Goal: Task Accomplishment & Management: Manage account settings

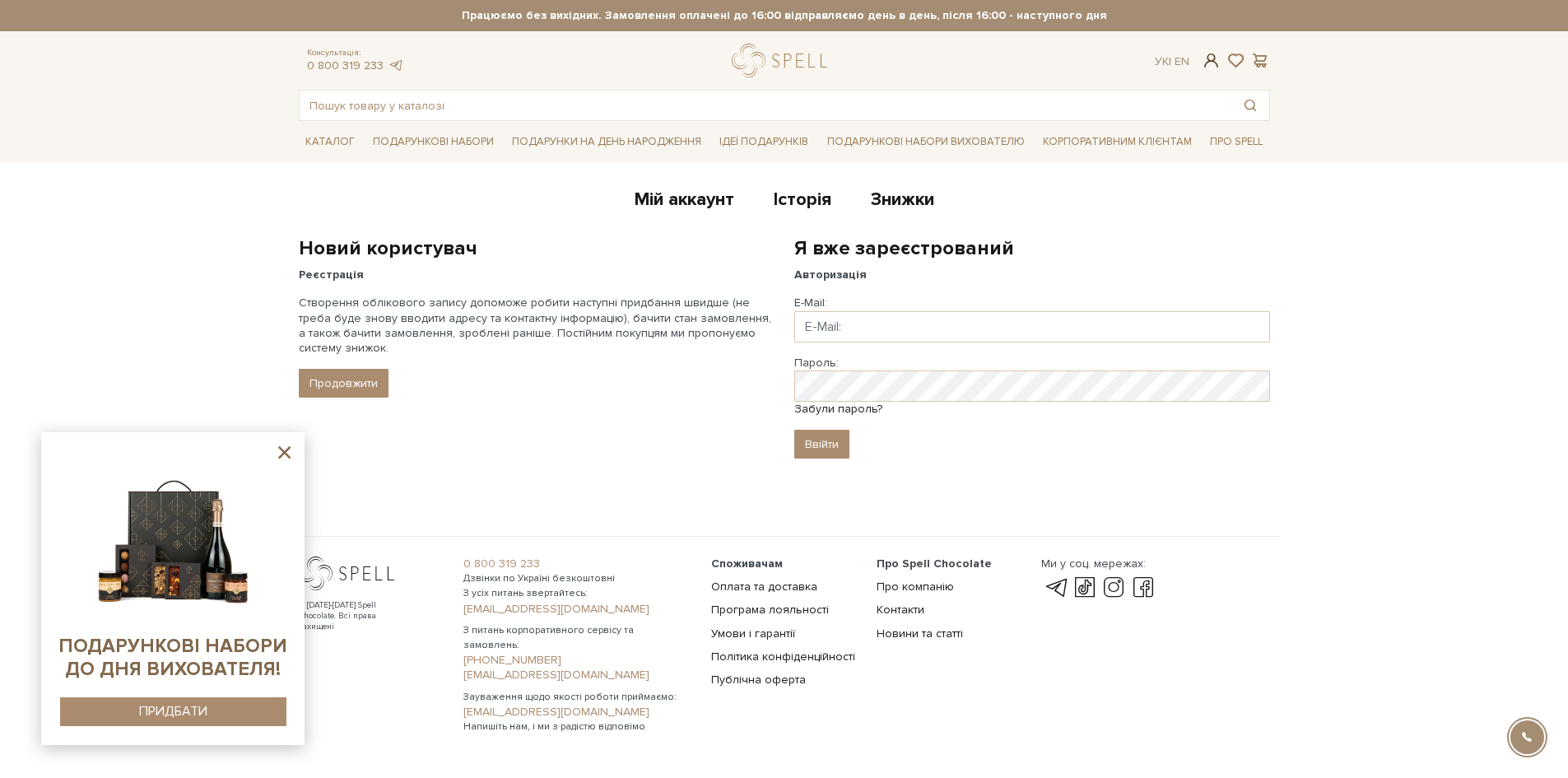
click at [1207, 65] on span at bounding box center [1211, 61] width 19 height 18
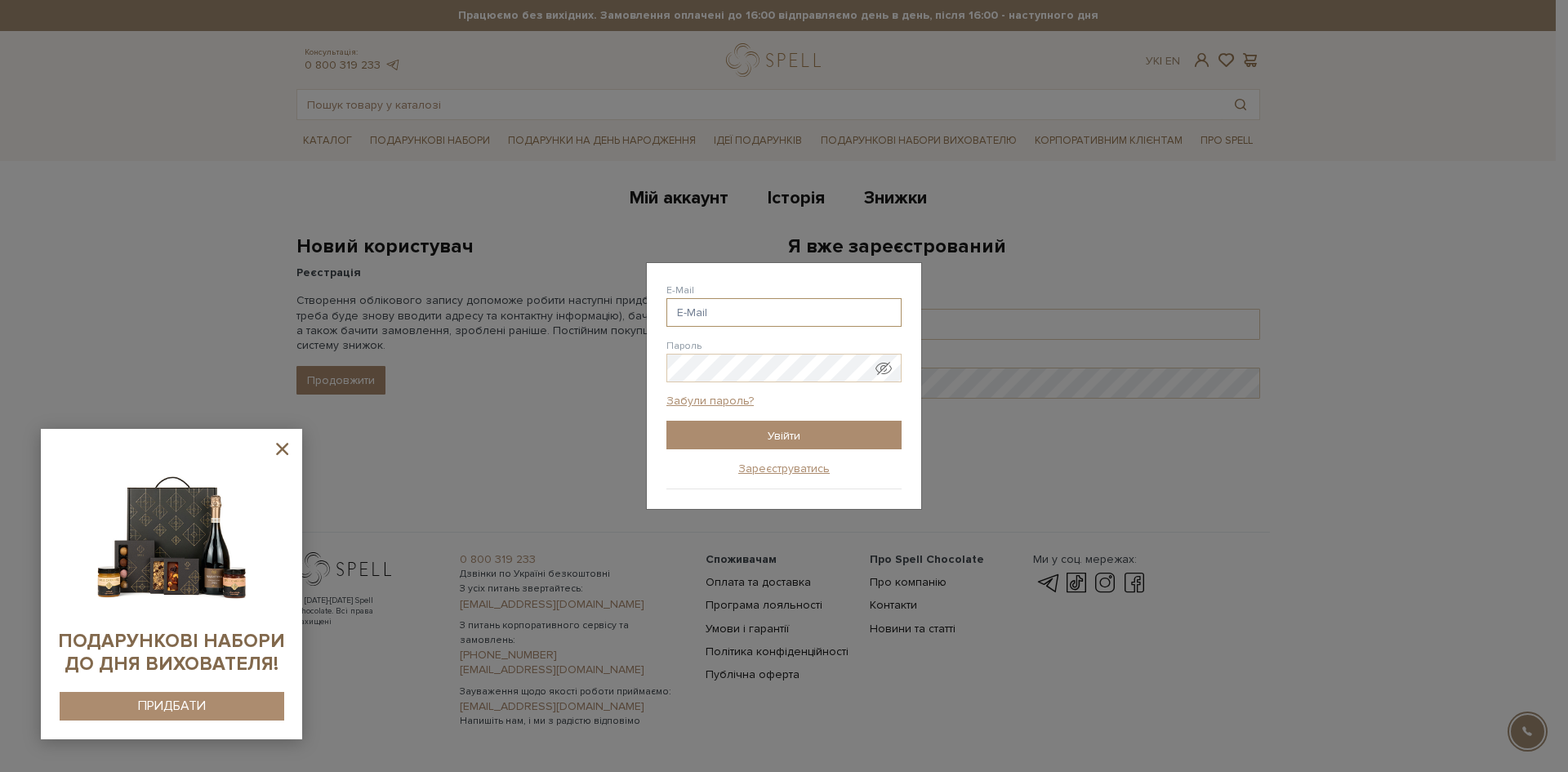
click at [722, 313] on input "E-Mail" at bounding box center [784, 312] width 235 height 29
type input "н"
drag, startPoint x: 673, startPoint y: 308, endPoint x: 631, endPoint y: 314, distance: 42.4
click at [631, 314] on div "Авторизація E-Mail ya ya @[DOMAIN_NAME] ya @[DOMAIN_NAME] ya @[DOMAIN_NAME] ya …" at bounding box center [784, 386] width 1568 height 772
paste input "[EMAIL_ADDRESS][DOMAIN_NAME]"
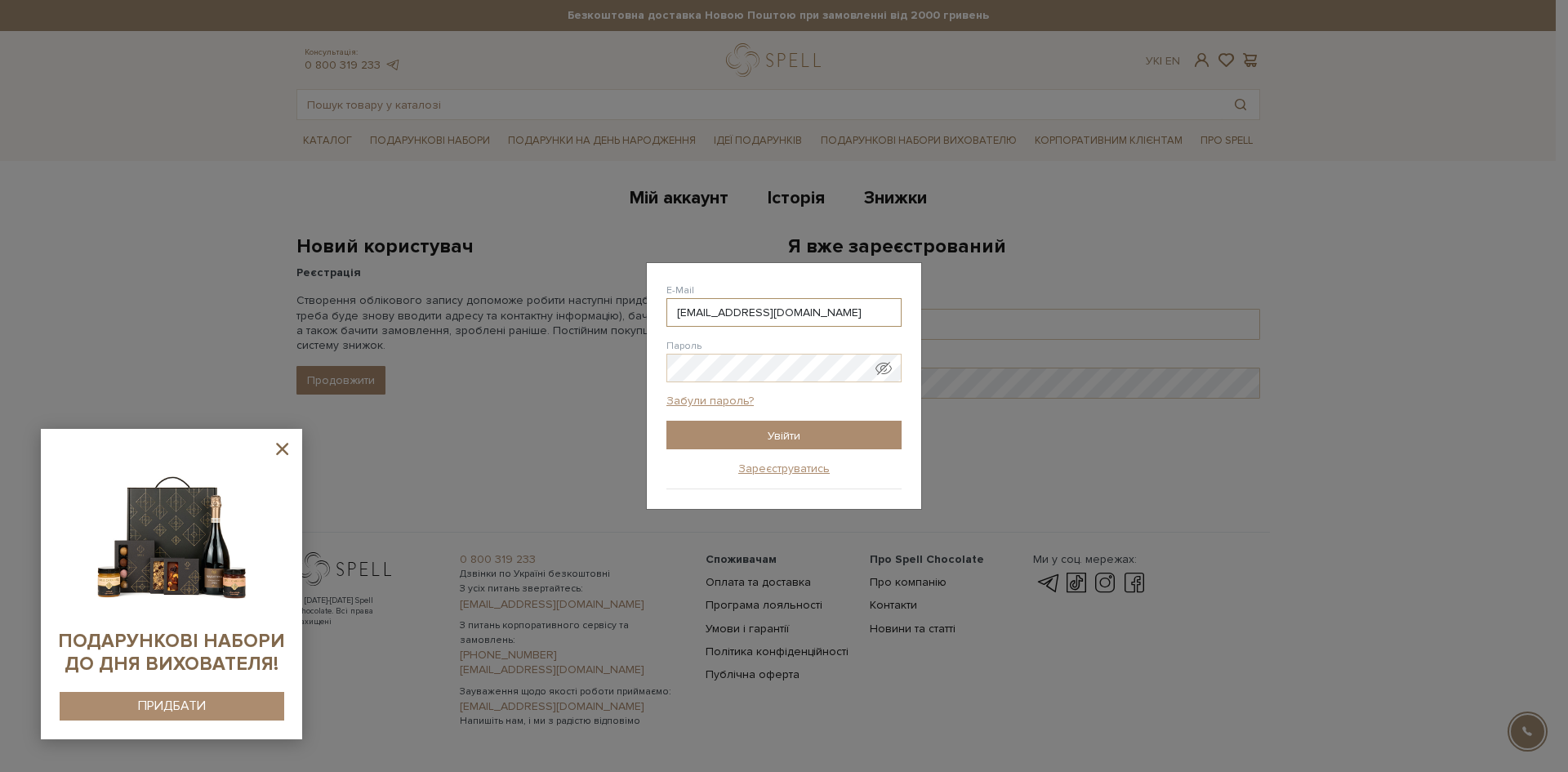
type input "[EMAIL_ADDRESS][DOMAIN_NAME]"
click at [766, 450] on div "Авторизація E-Mail [EMAIL_ADDRESS][DOMAIN_NAME] ya @[DOMAIN_NAME] ya @[DOMAIN_N…" at bounding box center [784, 386] width 274 height 246
click at [756, 438] on input "Увійти" at bounding box center [784, 435] width 235 height 29
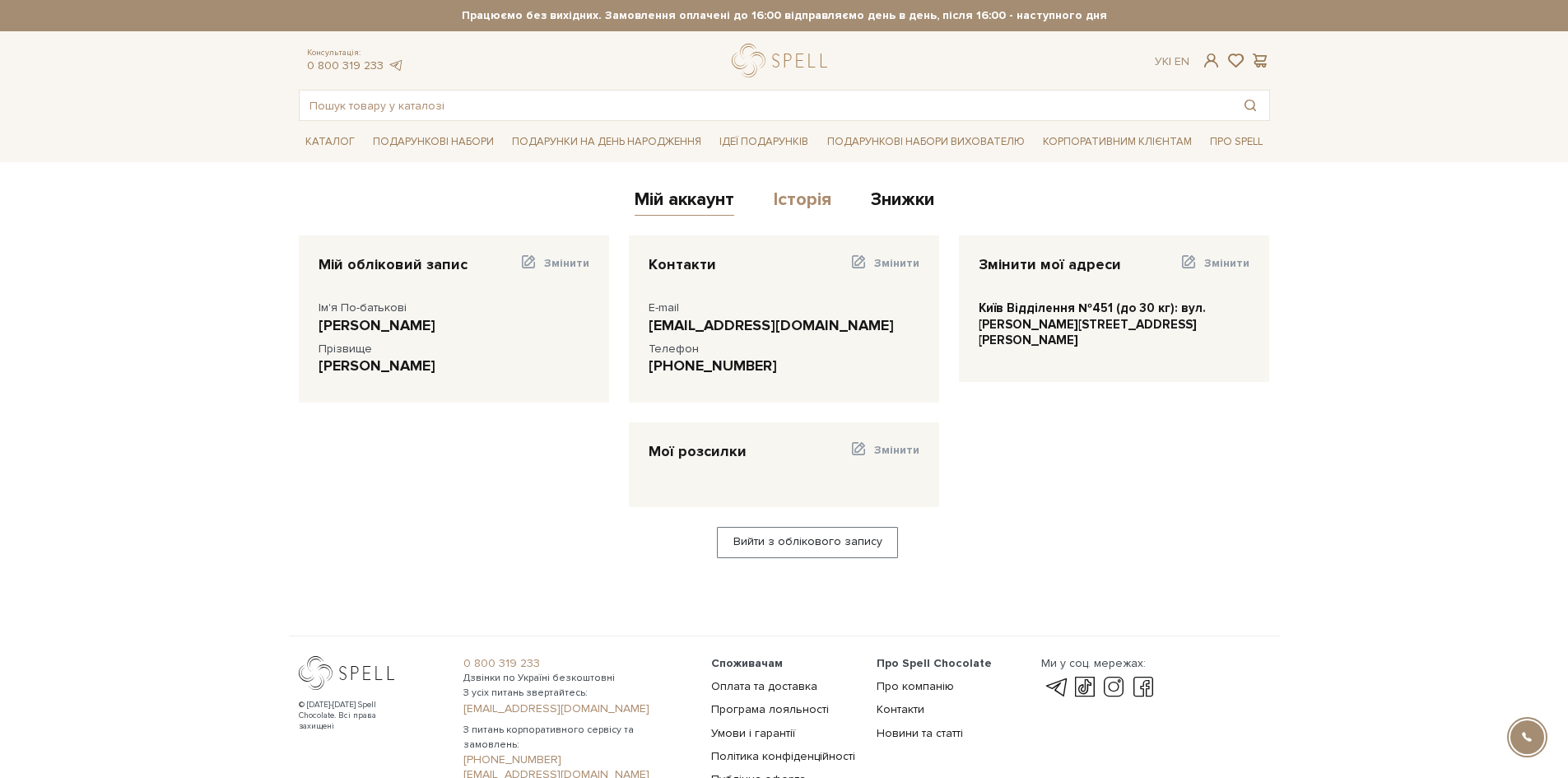
click at [787, 196] on link "Історія" at bounding box center [802, 202] width 57 height 27
